Goal: Task Accomplishment & Management: Use online tool/utility

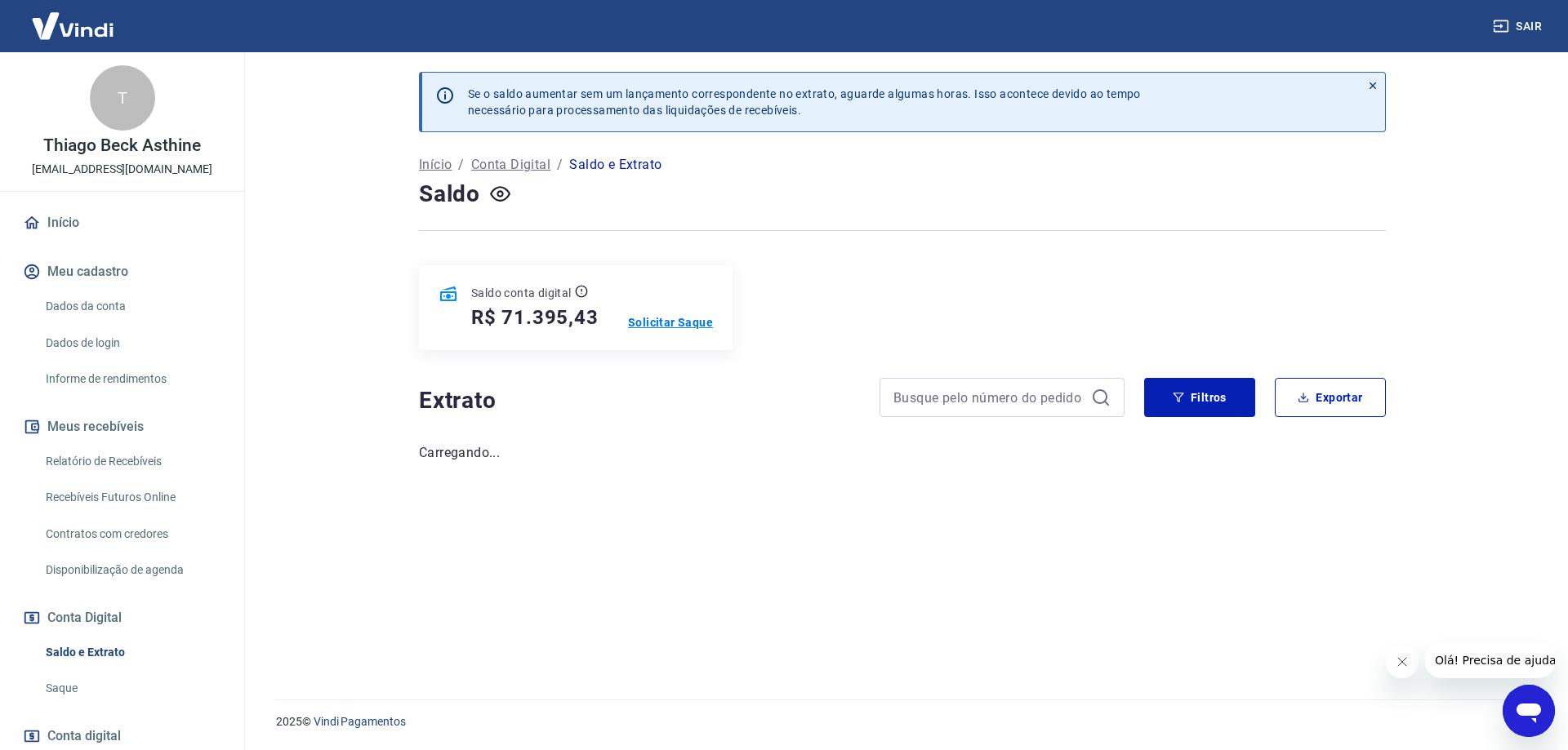
click at [680, 325] on p "Solicitar Saque" at bounding box center [671, 322] width 85 height 16
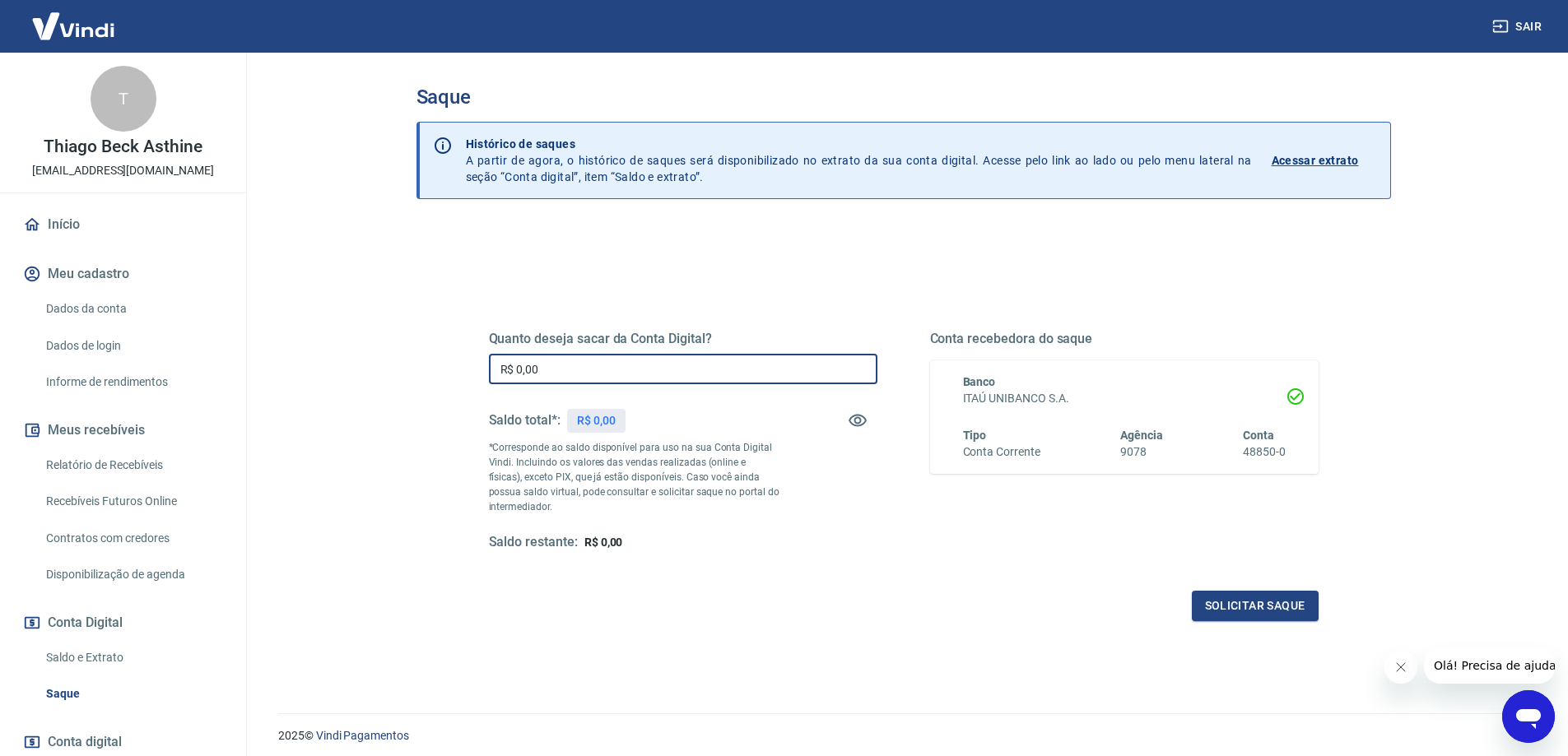
drag, startPoint x: 613, startPoint y: 372, endPoint x: 304, endPoint y: 341, distance: 310.6
click at [304, 341] on main "Saque Histórico de saques A partir de agora, o histórico de saques será disponi…" at bounding box center [903, 404] width 1329 height 703
type input "R$ 30.000,00"
click at [1286, 598] on button "Solicitar saque" at bounding box center [1255, 606] width 127 height 30
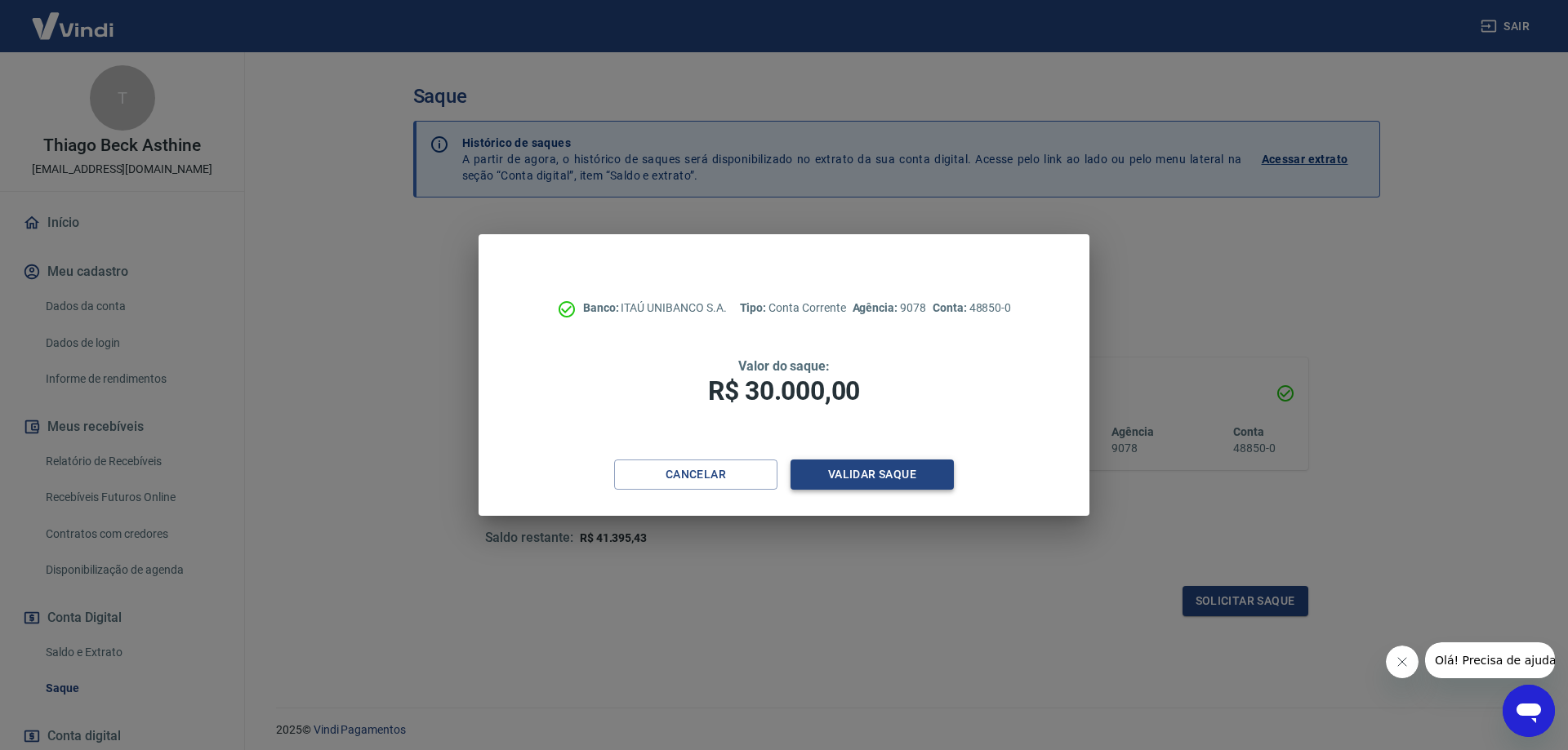
click at [831, 460] on button "Validar saque" at bounding box center [872, 474] width 164 height 30
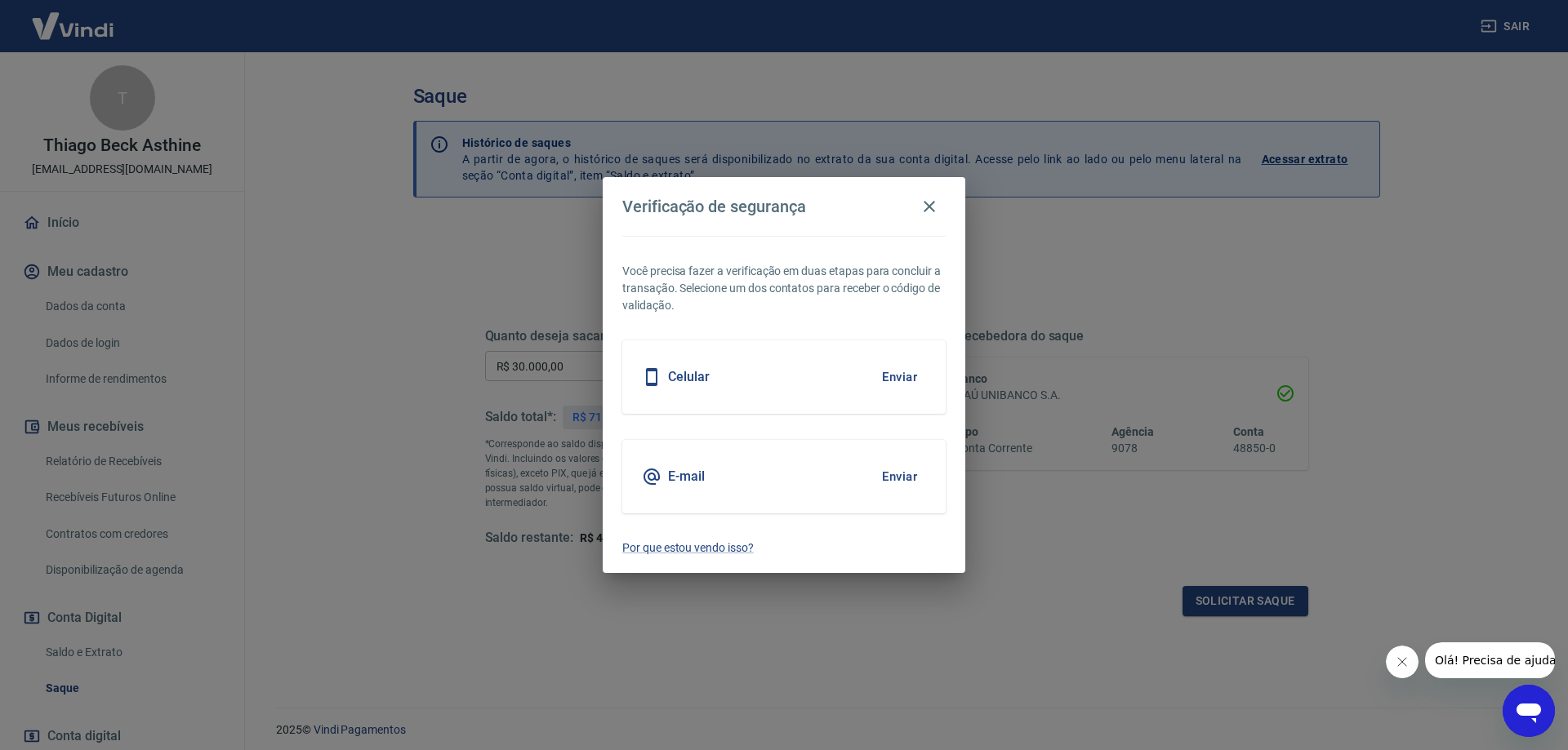
click at [894, 481] on button "Enviar" at bounding box center [900, 476] width 53 height 34
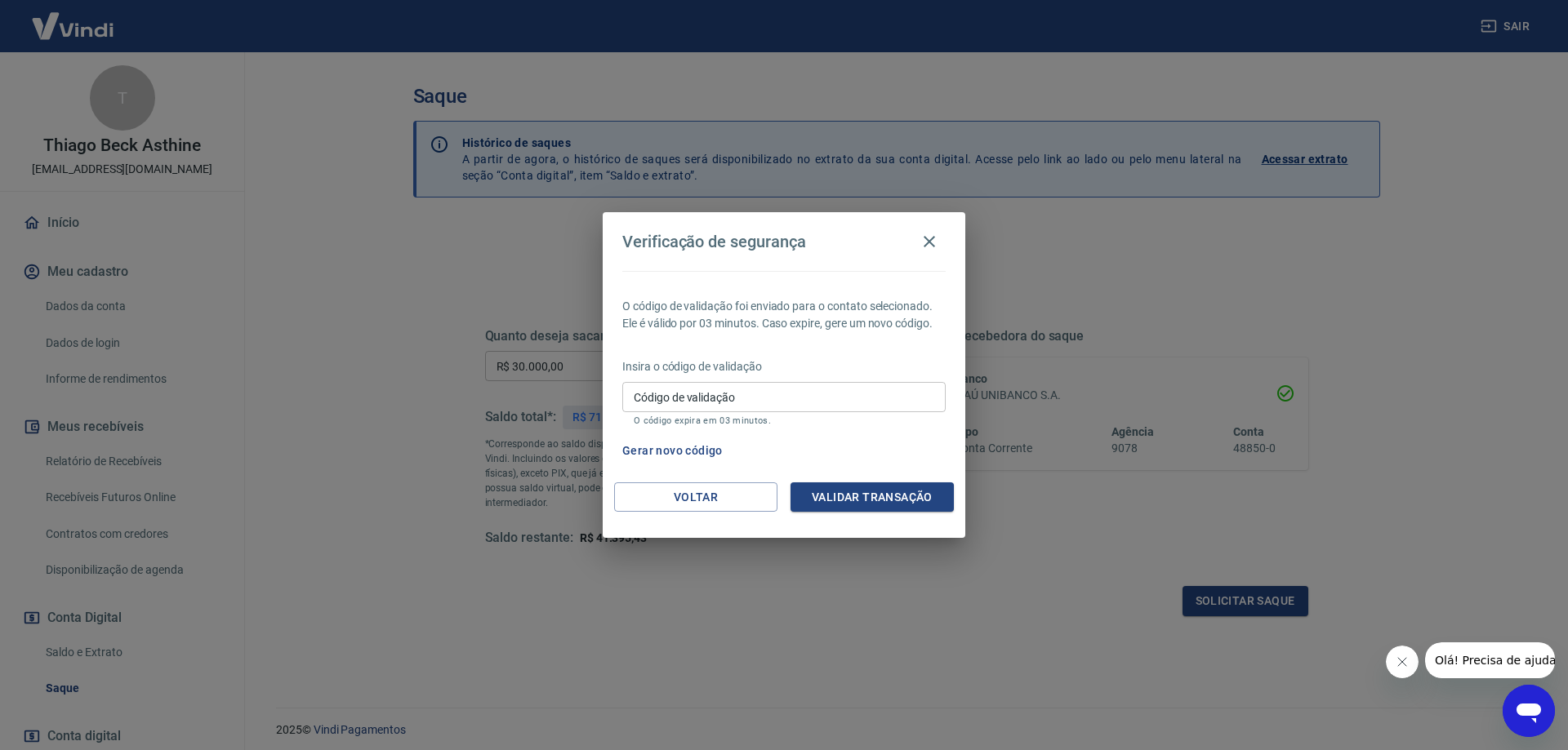
click at [734, 401] on input "Código de validação" at bounding box center [784, 397] width 323 height 30
paste input "430212"
type input "430212"
click at [847, 496] on button "Validar transação" at bounding box center [872, 497] width 164 height 30
